Goal: Task Accomplishment & Management: Manage account settings

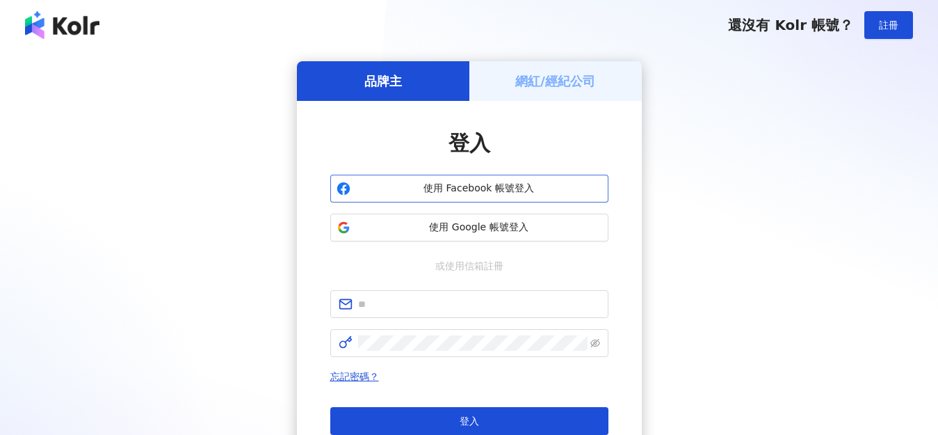
click at [480, 190] on span "使用 Facebook 帳號登入" at bounding box center [479, 188] width 246 height 14
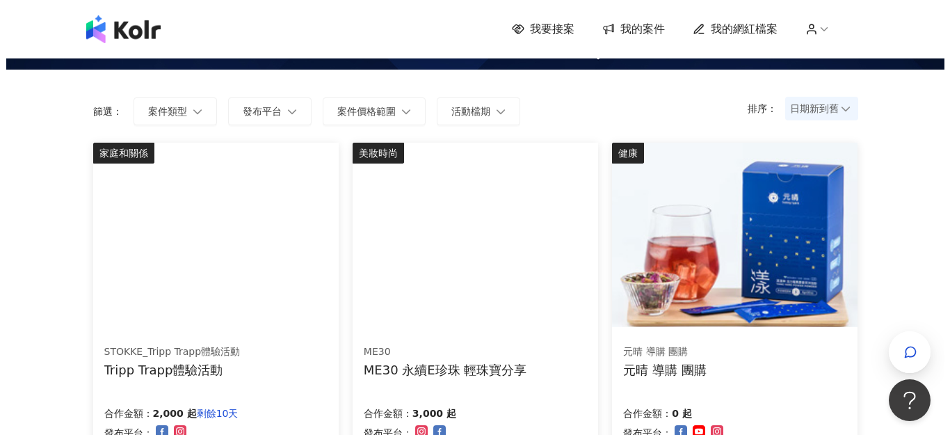
scroll to position [139, 0]
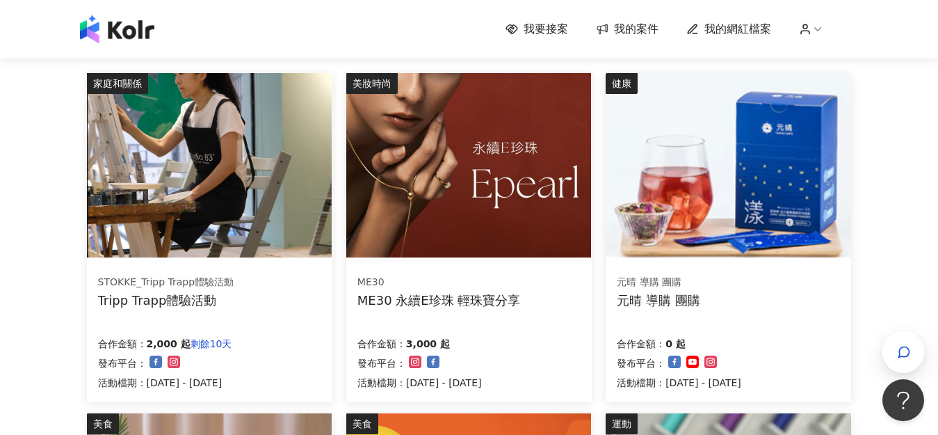
click at [503, 241] on img at bounding box center [468, 165] width 245 height 184
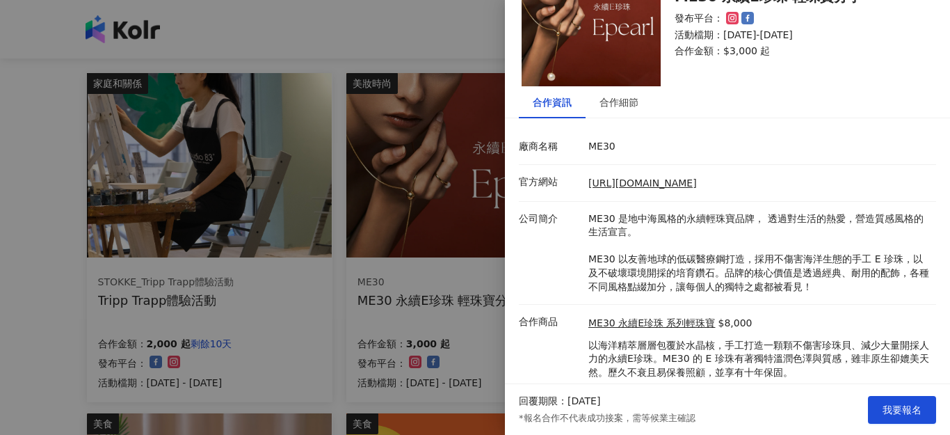
scroll to position [111, 0]
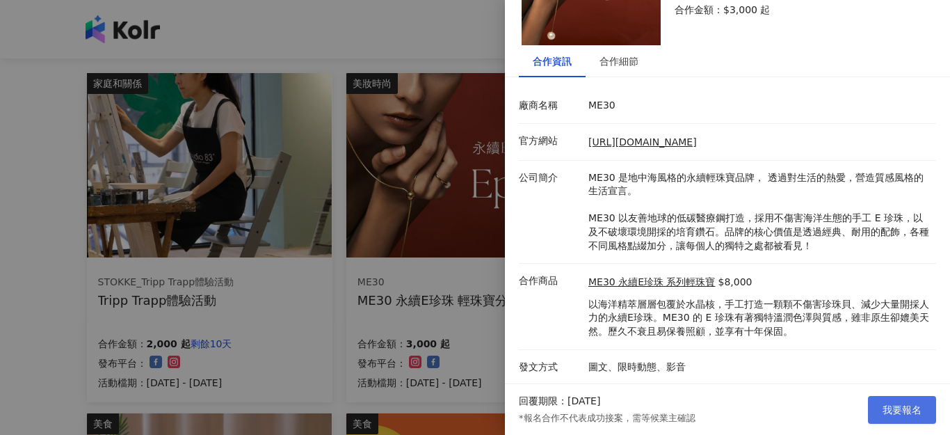
click at [908, 399] on button "我要報名" at bounding box center [902, 410] width 68 height 28
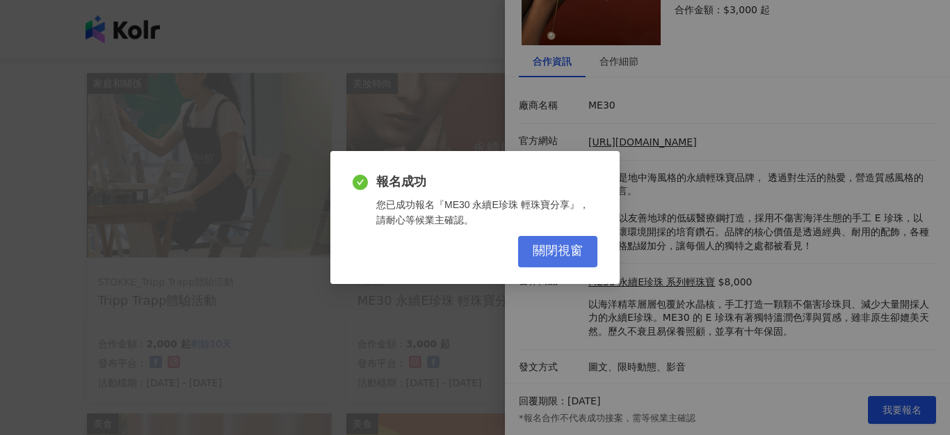
click at [533, 248] on span "關閉視窗" at bounding box center [558, 250] width 50 height 15
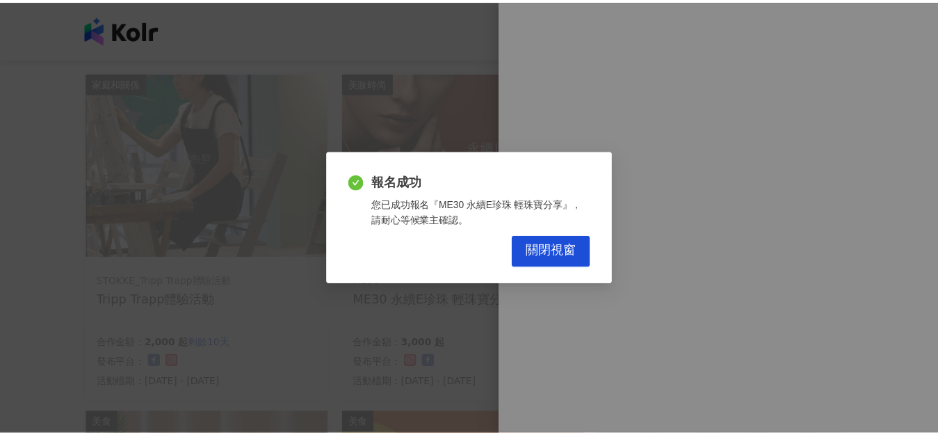
scroll to position [0, 0]
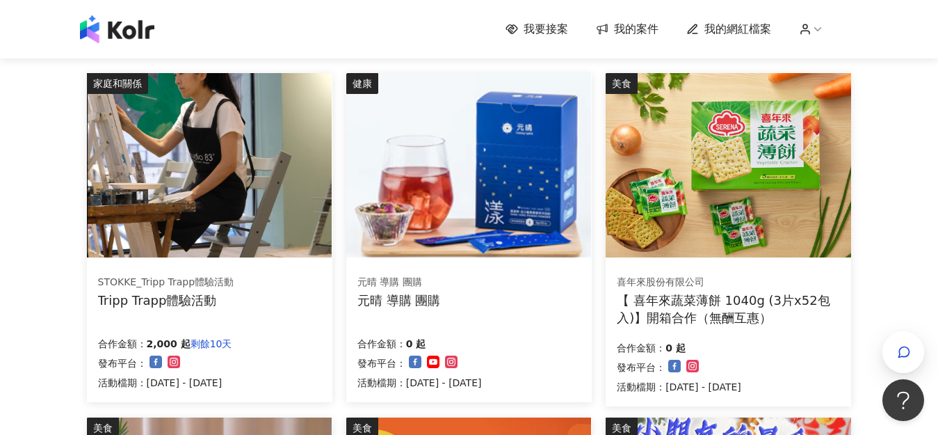
click at [246, 273] on div "STOKKE_Tripp Trapp體驗活動 Tripp Trapp體驗活動 合作金額： 2,000 起 剩餘10天 發布平台： 活動檔期：[DATE] - …" at bounding box center [209, 332] width 245 height 139
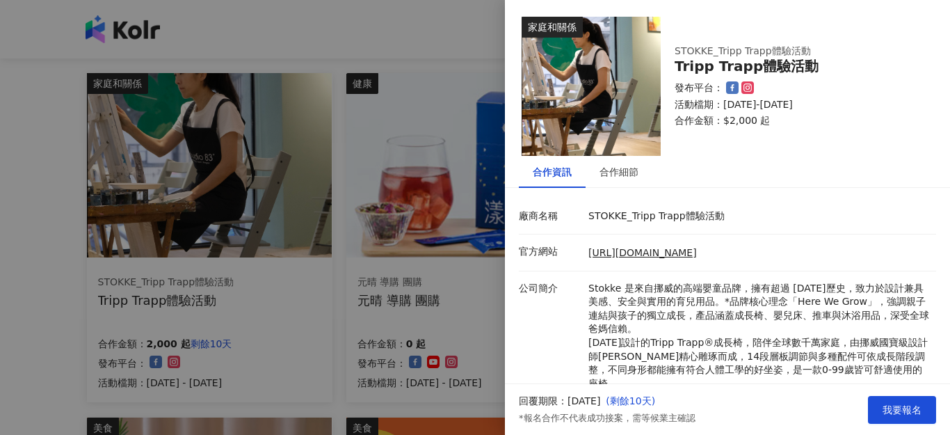
click at [462, 315] on div at bounding box center [475, 217] width 950 height 435
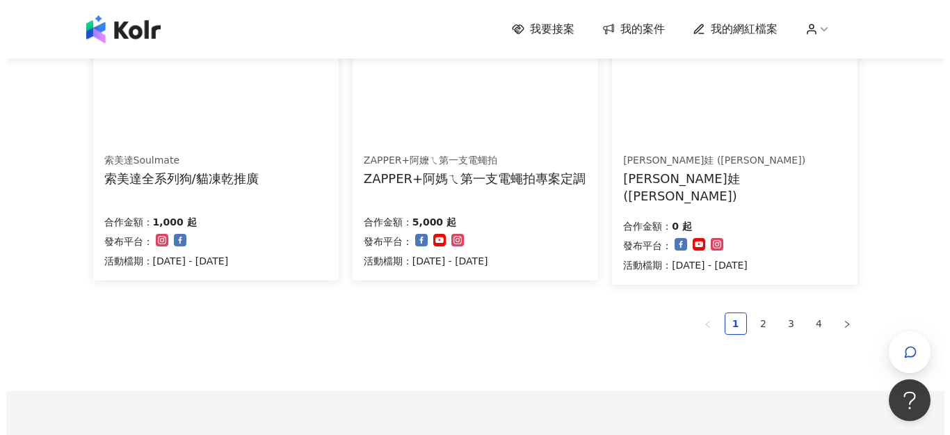
scroll to position [973, 0]
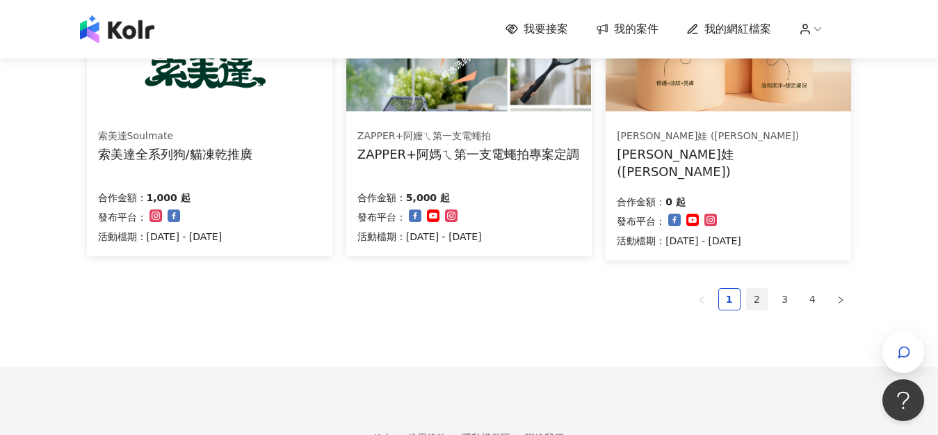
click at [757, 304] on link "2" at bounding box center [757, 299] width 21 height 21
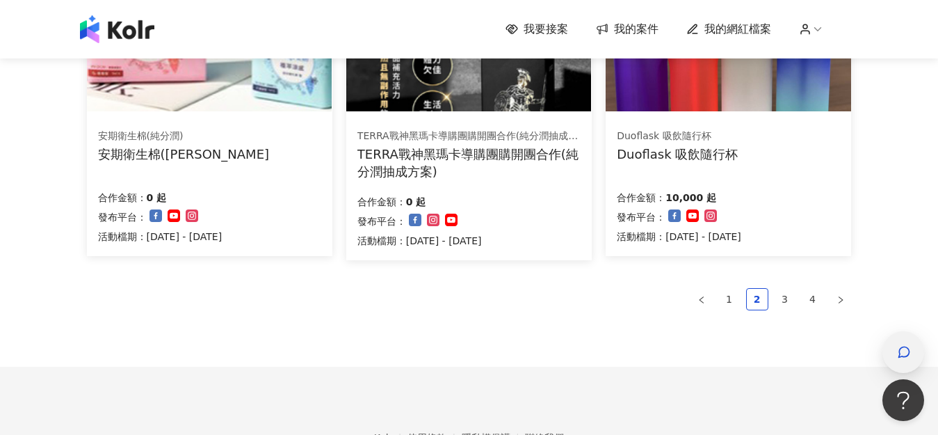
click at [904, 343] on span "button" at bounding box center [904, 351] width 14 height 17
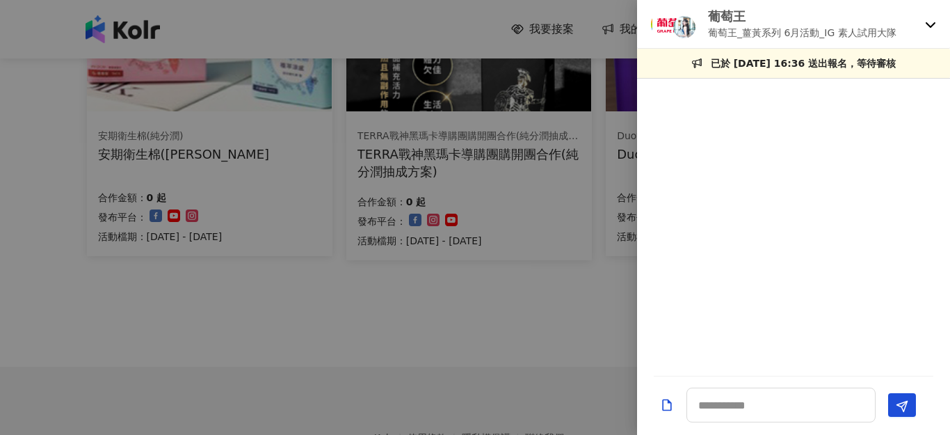
click at [926, 10] on div "葡萄王 葡萄王_薑黃系列 6月活動_IG 素人試用大隊" at bounding box center [793, 24] width 313 height 49
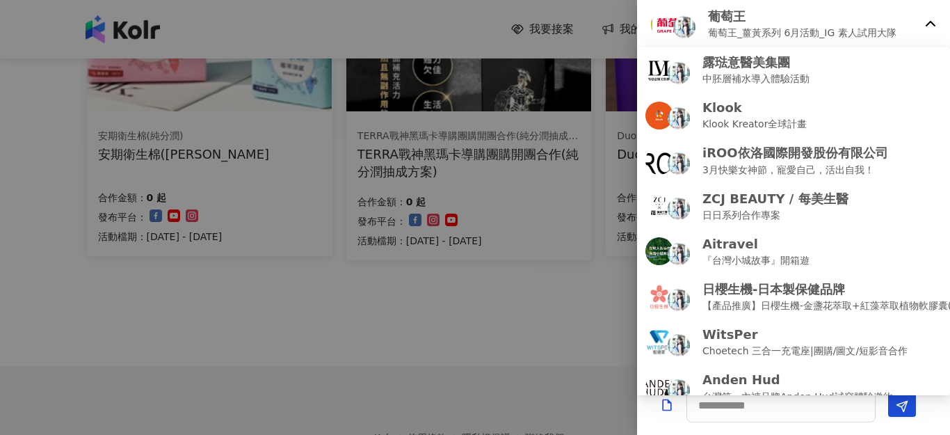
click at [930, 19] on icon at bounding box center [930, 24] width 11 height 11
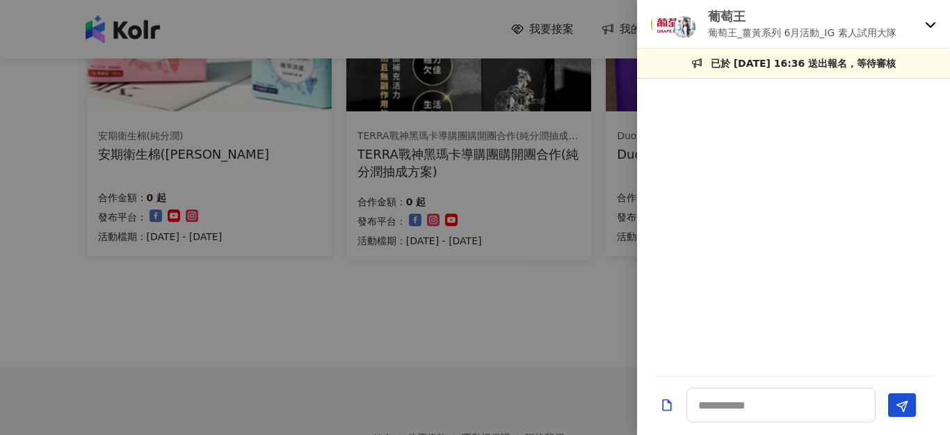
click at [930, 19] on icon at bounding box center [930, 24] width 11 height 11
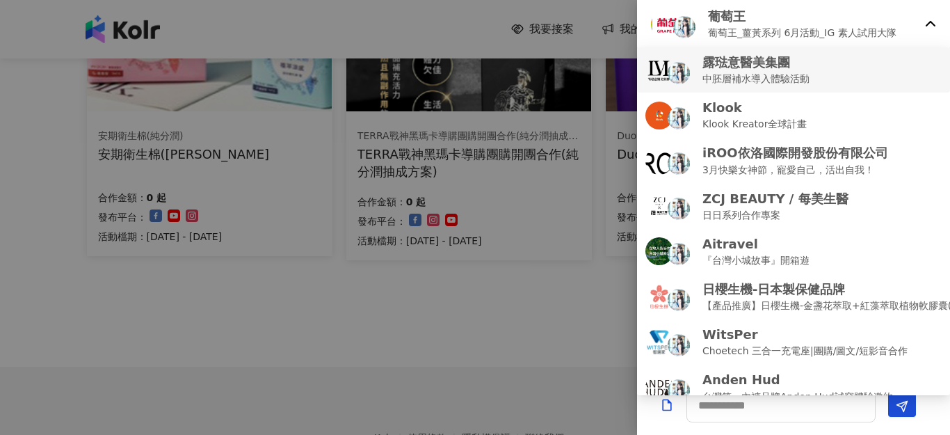
click at [857, 75] on div "露琺意醫美集團 中胚層補水導入體驗活動" at bounding box center [793, 70] width 296 height 33
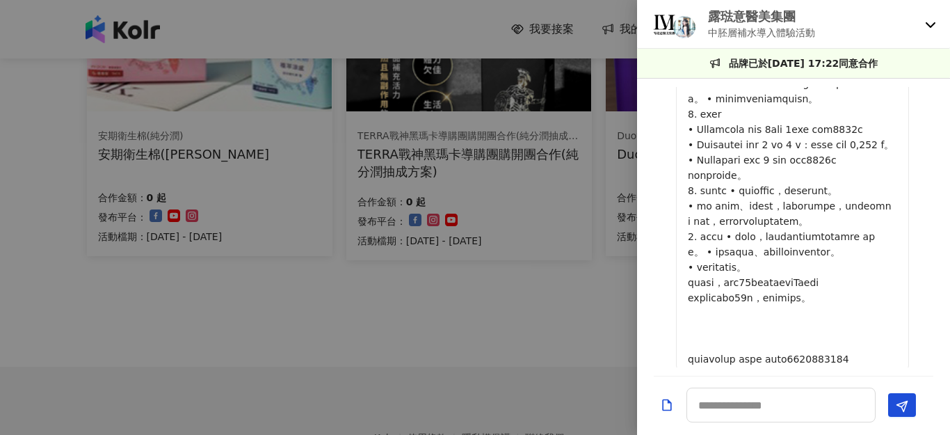
scroll to position [70, 0]
drag, startPoint x: 804, startPoint y: 161, endPoint x: 901, endPoint y: 156, distance: 97.4
click at [897, 156] on p at bounding box center [792, 197] width 209 height 336
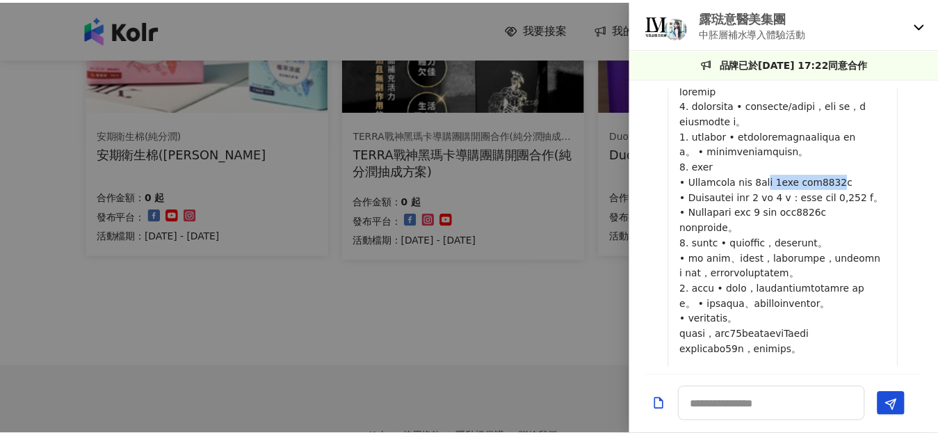
scroll to position [0, 0]
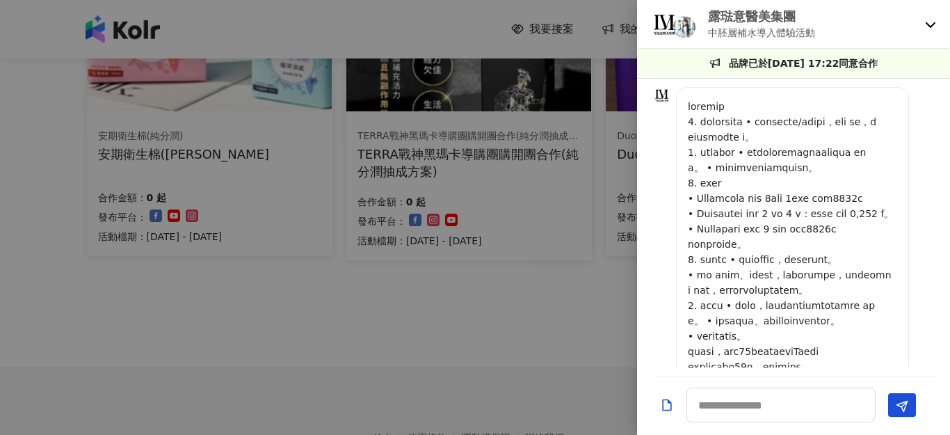
click at [747, 24] on p "露琺意醫美集團" at bounding box center [761, 16] width 107 height 17
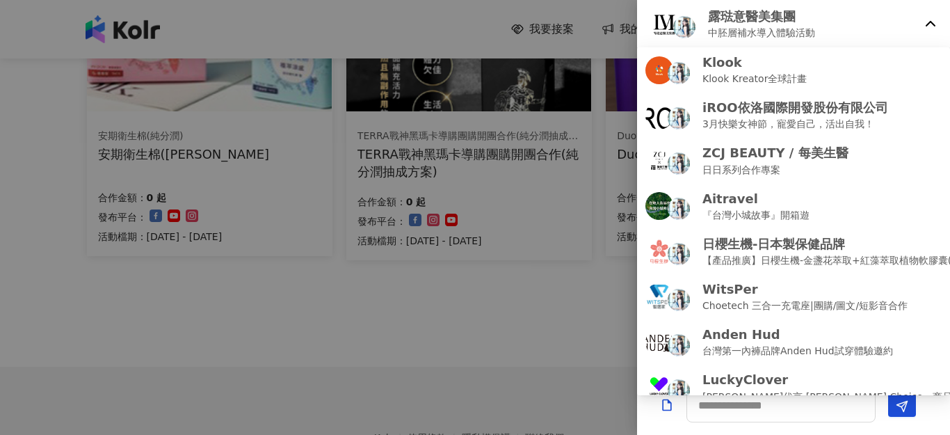
click at [535, 332] on div at bounding box center [475, 217] width 950 height 435
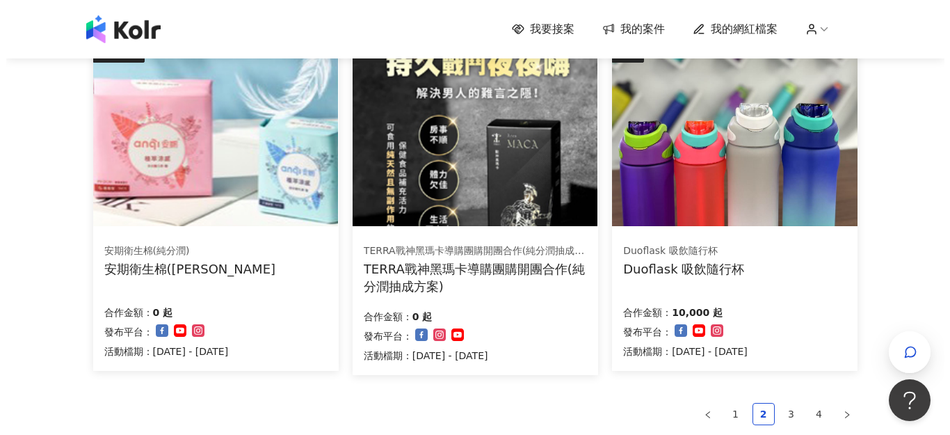
scroll to position [834, 0]
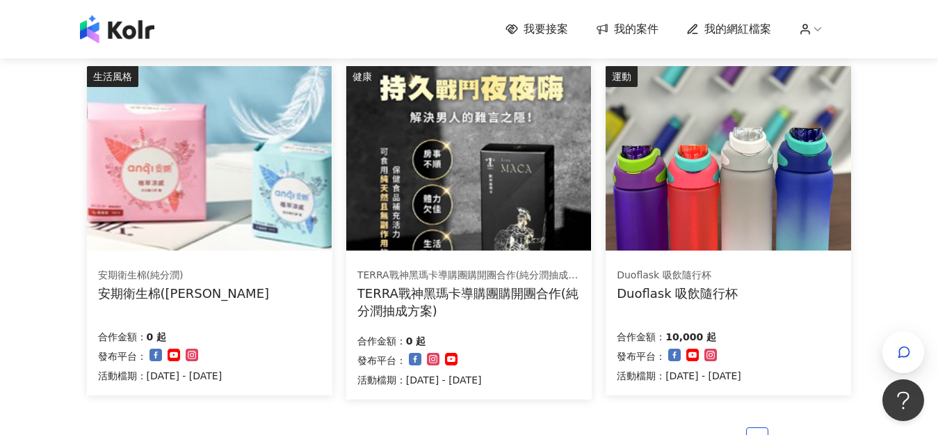
click at [681, 274] on div "Duoflask 吸飲隨行杯" at bounding box center [677, 275] width 121 height 14
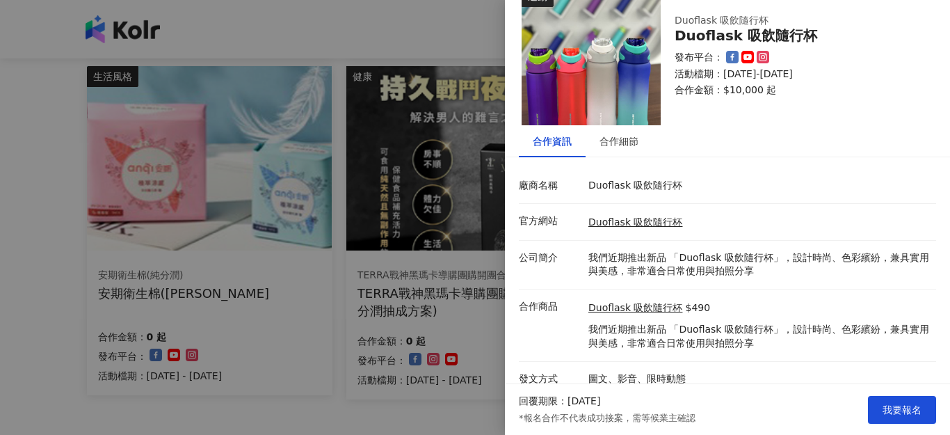
scroll to position [42, 0]
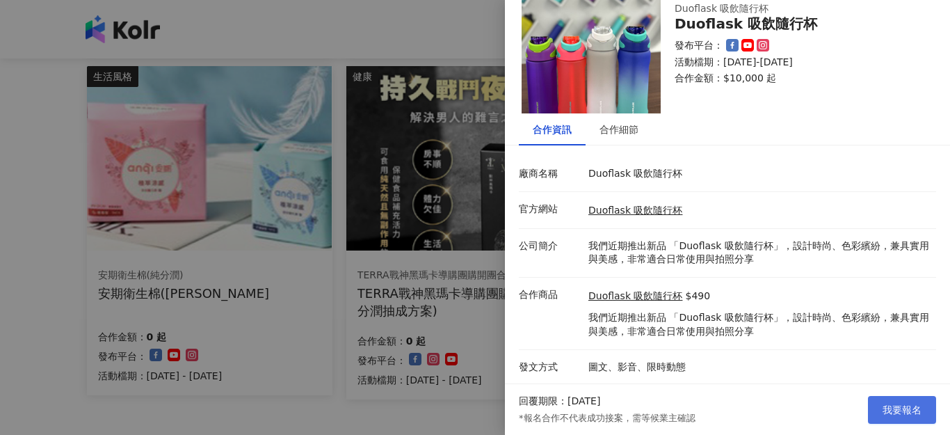
click at [882, 408] on button "我要報名" at bounding box center [902, 410] width 68 height 28
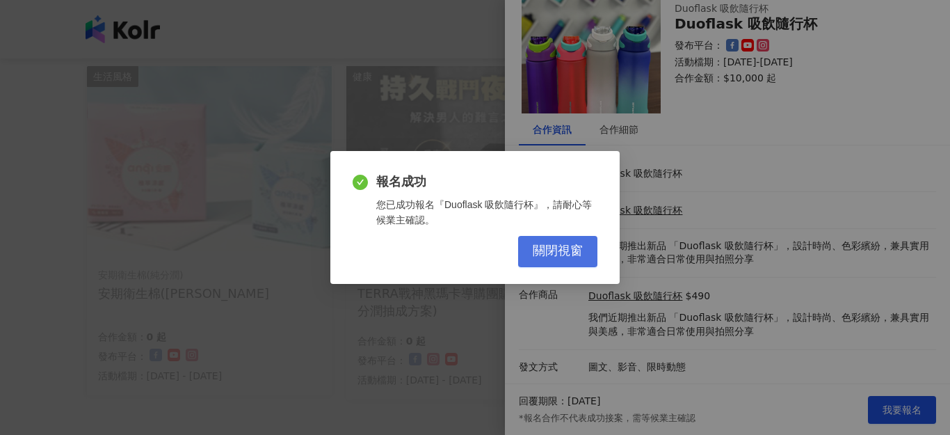
click at [535, 248] on button "關閉視窗" at bounding box center [557, 251] width 79 height 31
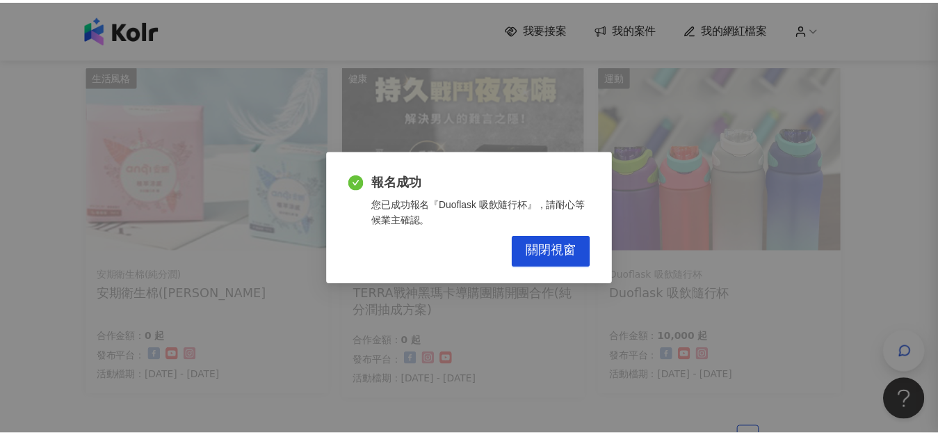
scroll to position [0, 0]
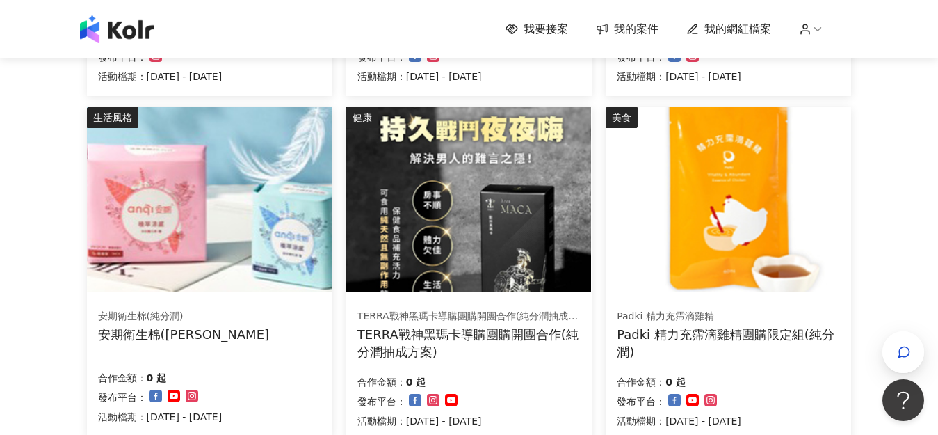
scroll to position [1043, 0]
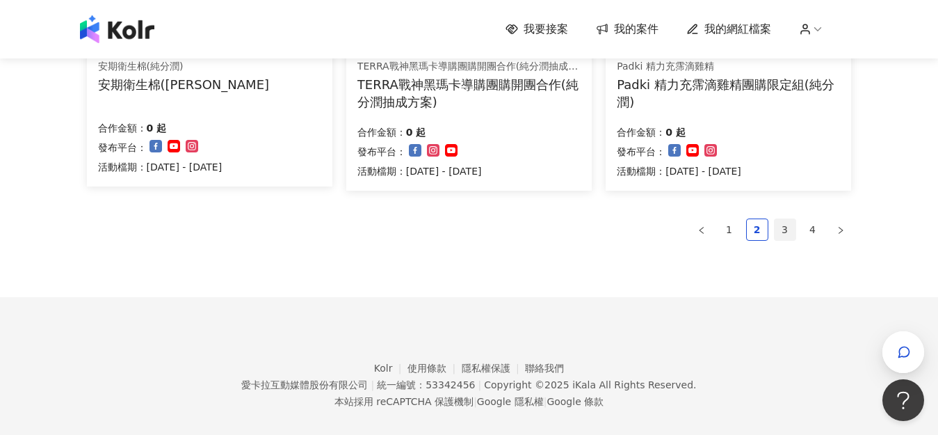
click at [786, 229] on link "3" at bounding box center [784, 229] width 21 height 21
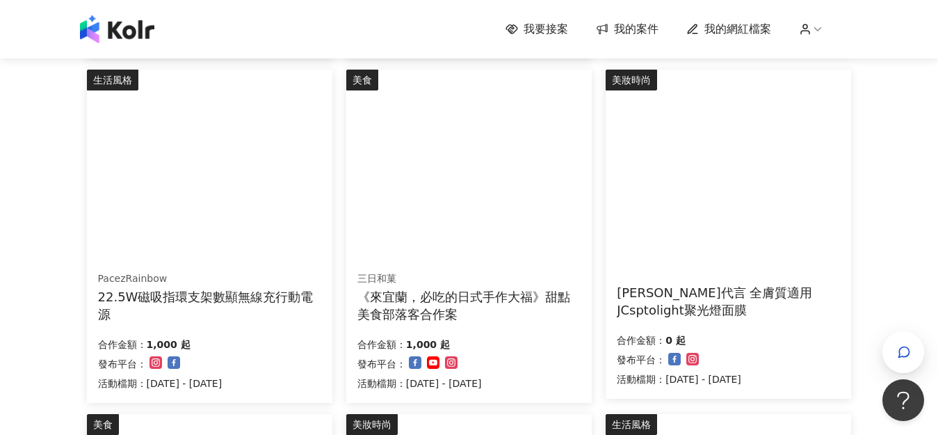
scroll to position [973, 0]
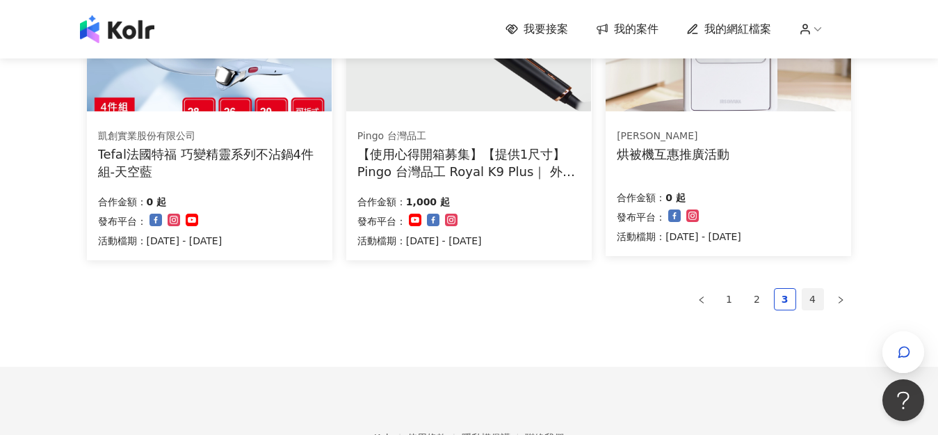
click at [803, 304] on link "4" at bounding box center [812, 299] width 21 height 21
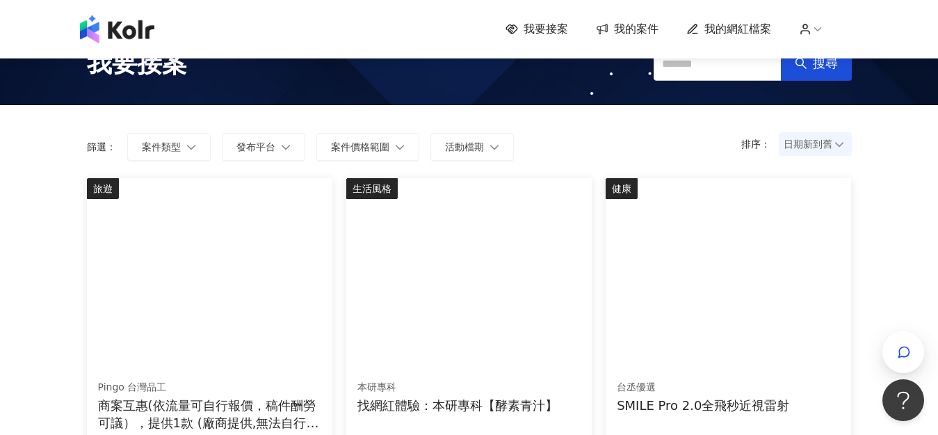
scroll to position [0, 0]
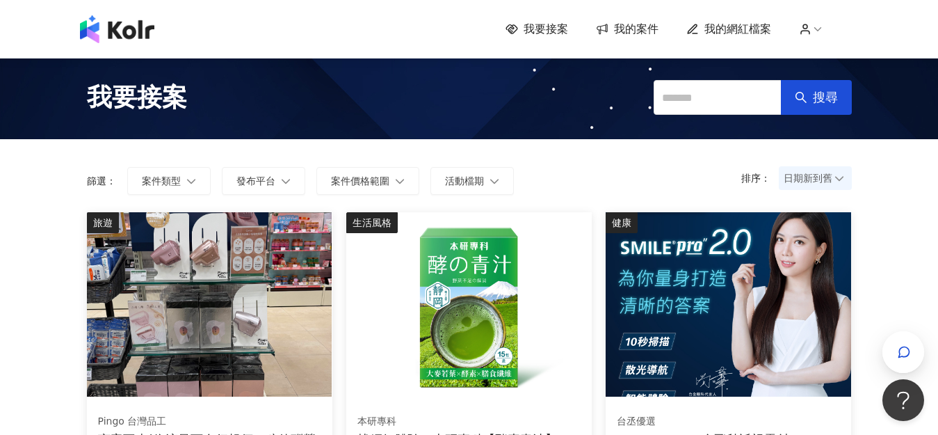
click at [643, 33] on span "我的案件" at bounding box center [636, 29] width 44 height 15
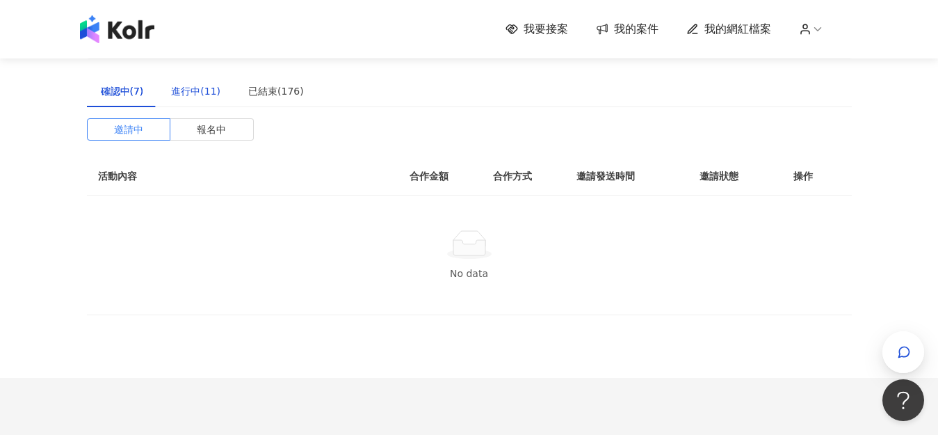
click at [177, 97] on div "進行中(11)" at bounding box center [195, 90] width 49 height 15
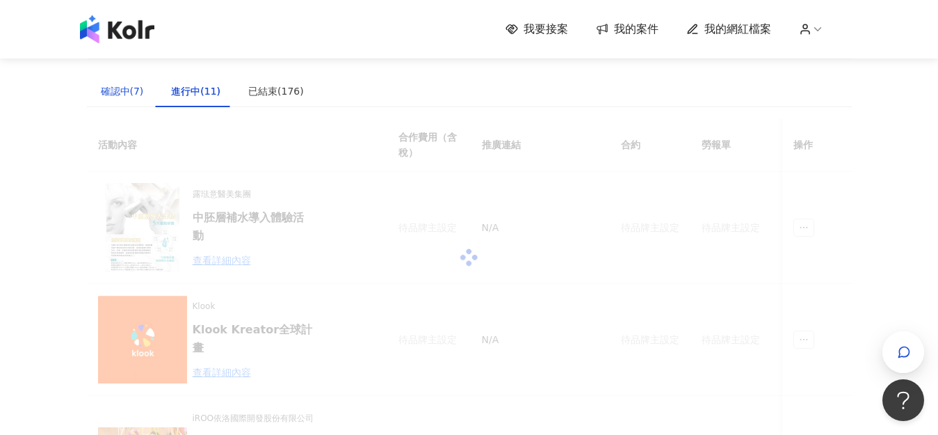
click at [107, 88] on div "確認中(7)" at bounding box center [122, 90] width 43 height 15
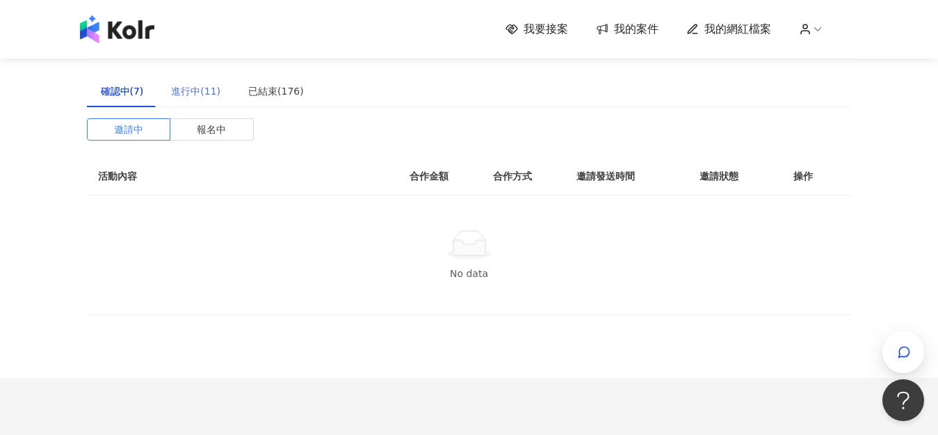
click at [212, 77] on div "進行中(11)" at bounding box center [195, 91] width 77 height 32
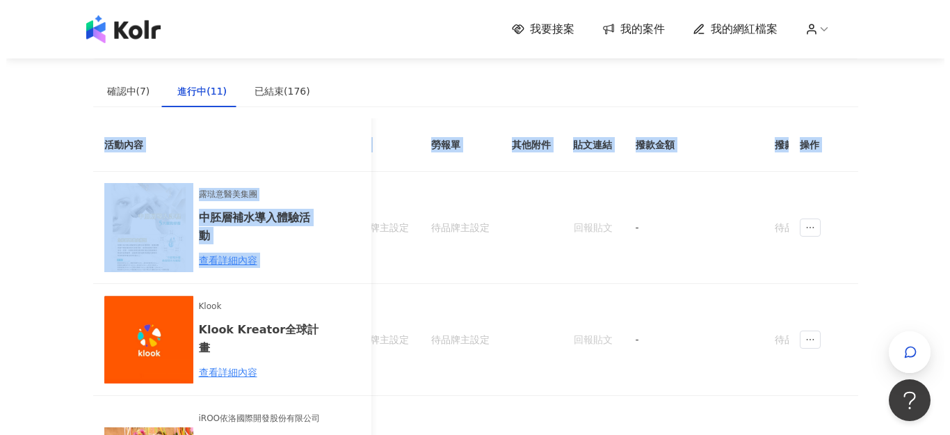
scroll to position [0, 391]
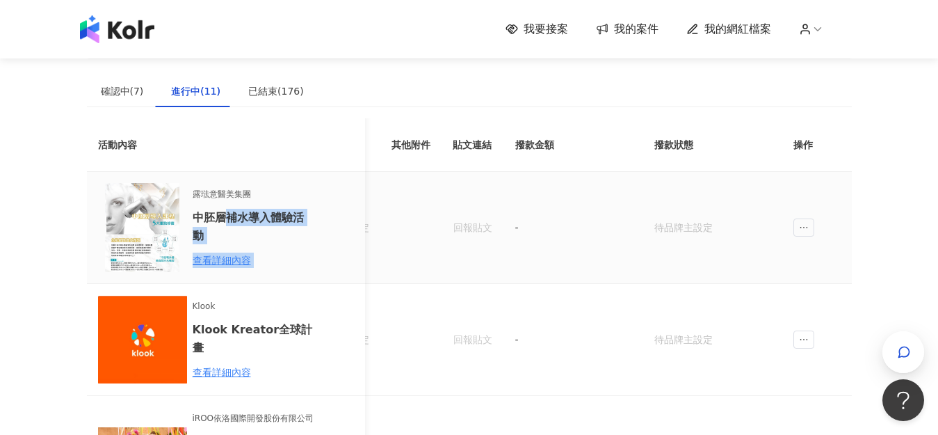
drag, startPoint x: 592, startPoint y: 230, endPoint x: 176, endPoint y: 206, distance: 417.1
click at [214, 211] on tr "露琺意醫美集團 中胚層補水導入體驗活動 查看詳細內容 待品牌主設定 N/A 待品牌主設定 待品牌主設定 回報貼文 - 待品牌主設定" at bounding box center [273, 228] width 1155 height 112
click at [175, 206] on img at bounding box center [142, 227] width 89 height 89
click at [250, 211] on h6 "中胚層補水導入體驗活動" at bounding box center [254, 226] width 122 height 35
click at [138, 211] on img at bounding box center [142, 227] width 89 height 89
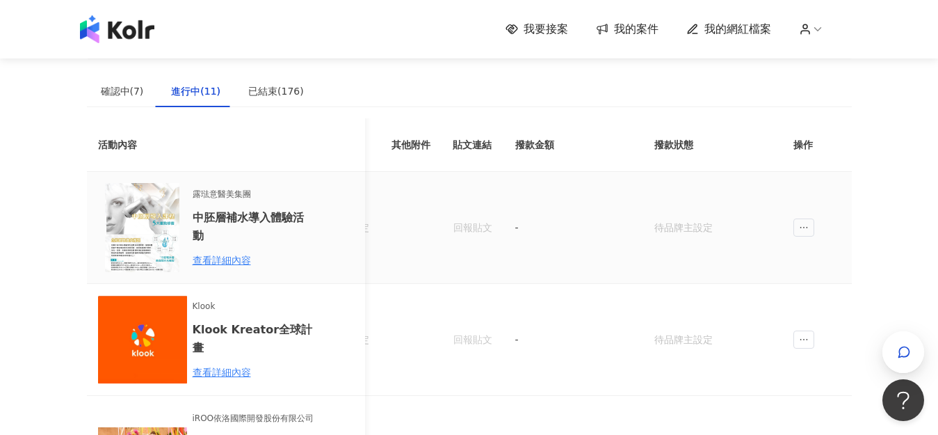
click at [220, 250] on div "露琺意醫美集團 中胚層補水導入體驗活動 查看詳細內容" at bounding box center [254, 228] width 122 height 80
click at [225, 260] on div "查看詳細內容" at bounding box center [254, 259] width 122 height 15
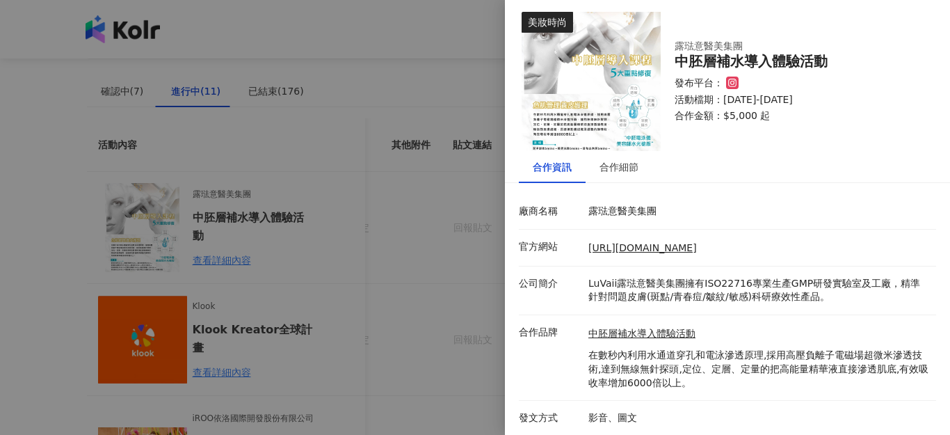
scroll to position [6, 0]
click at [392, 284] on div at bounding box center [475, 217] width 950 height 435
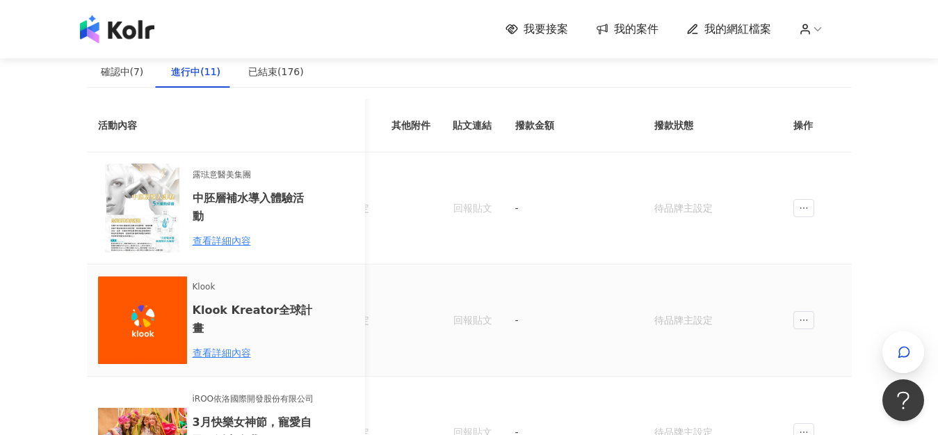
scroll to position [0, 0]
